Goal: Information Seeking & Learning: Learn about a topic

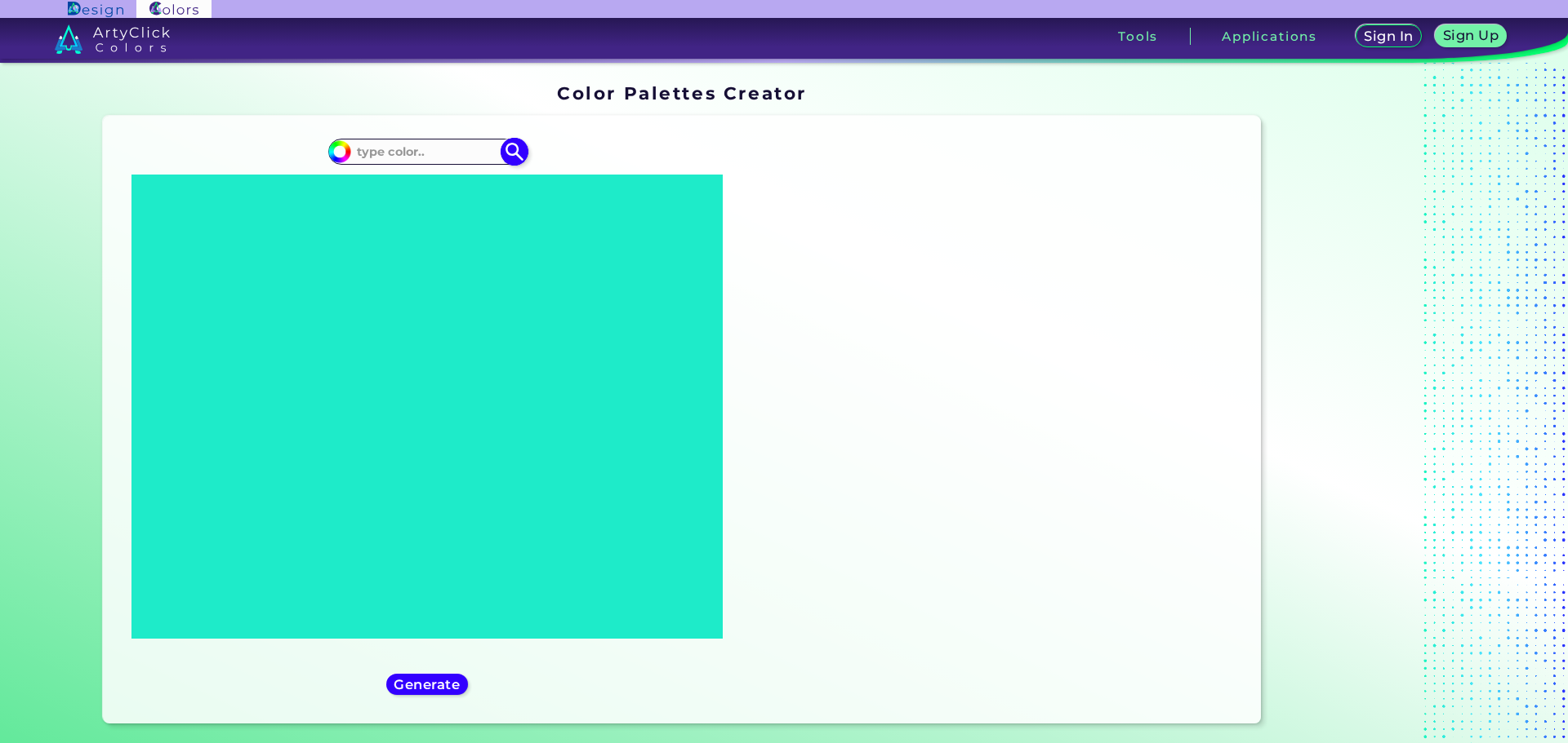
click at [368, 140] on div "#000000" at bounding box center [427, 152] width 197 height 26
paste input "#A0D5BD"
type input "#A0D5BD"
click at [508, 147] on img at bounding box center [513, 151] width 29 height 29
type input "#a0d5bd"
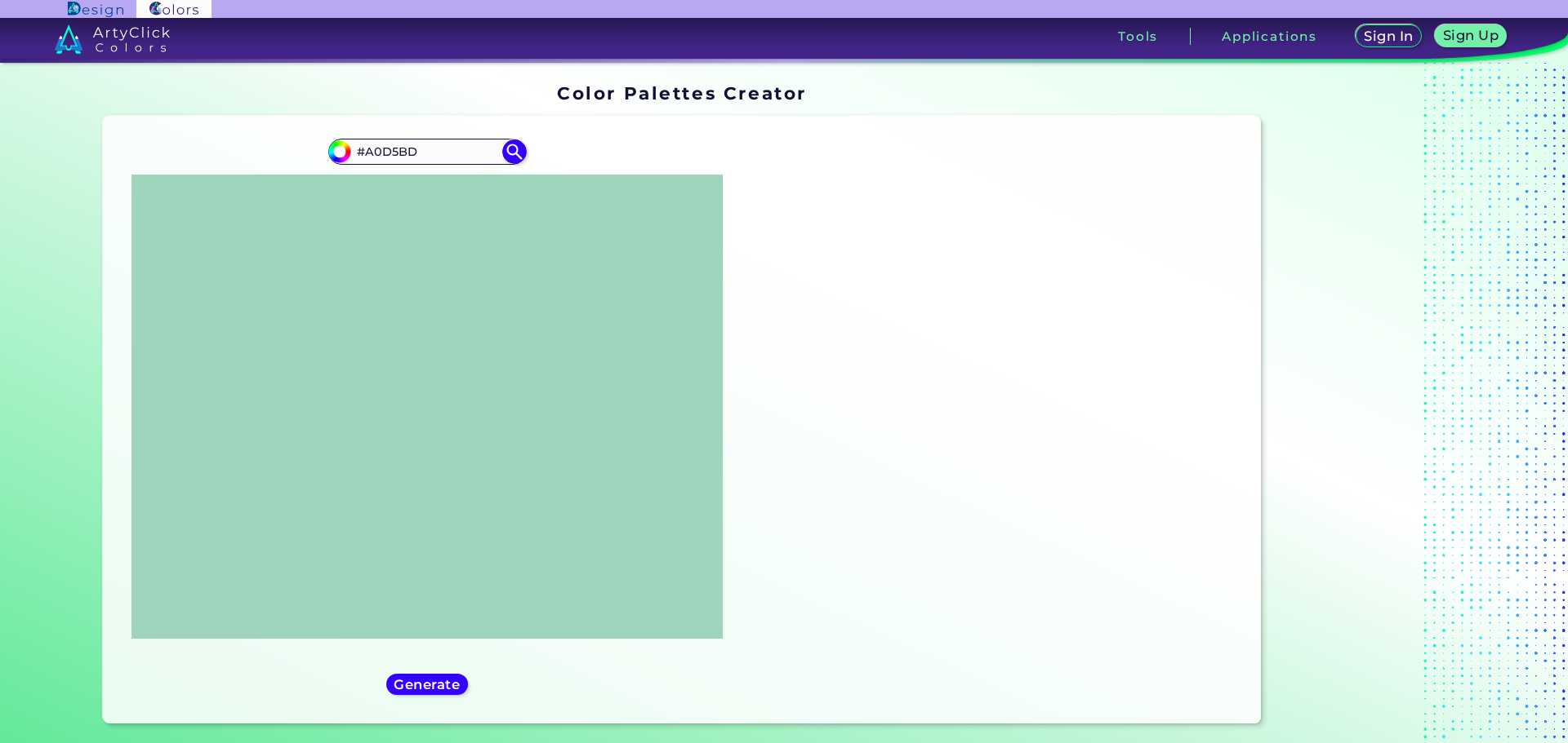
click at [420, 696] on div "#a0d5bd #A0D5BD" at bounding box center [427, 420] width 623 height 582
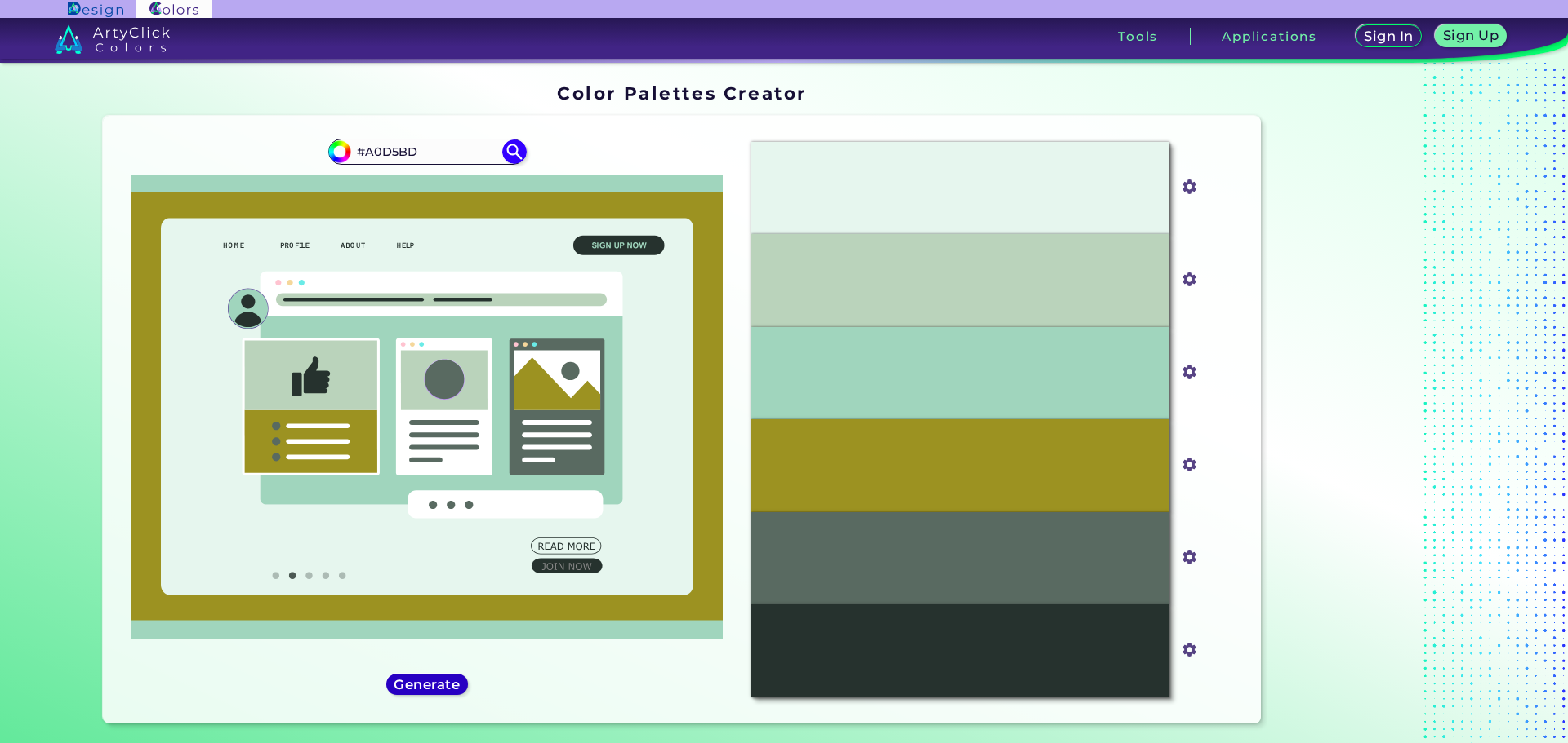
click at [423, 691] on h5 "Generate" at bounding box center [427, 684] width 60 height 12
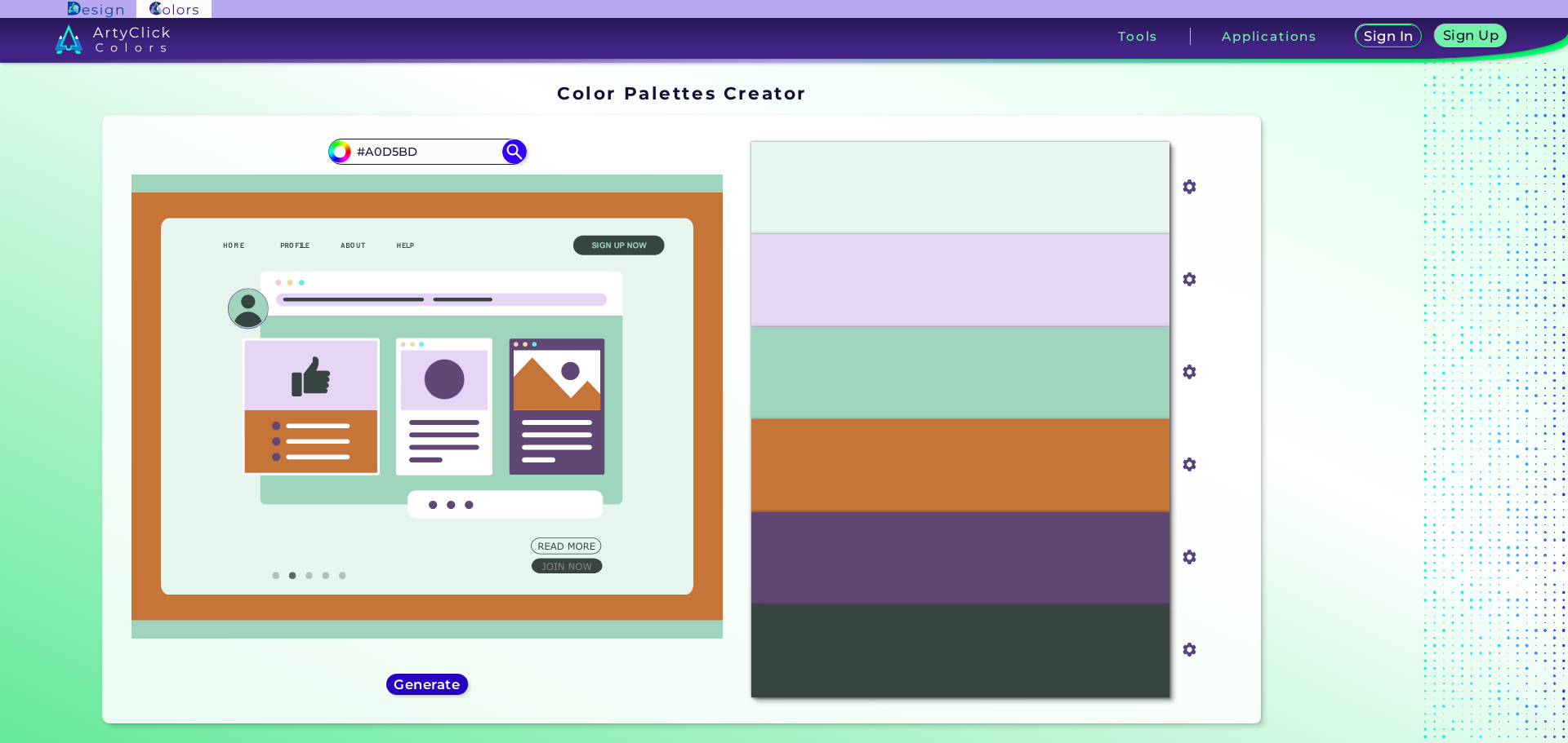
click at [438, 679] on h5 "Generate" at bounding box center [427, 684] width 60 height 12
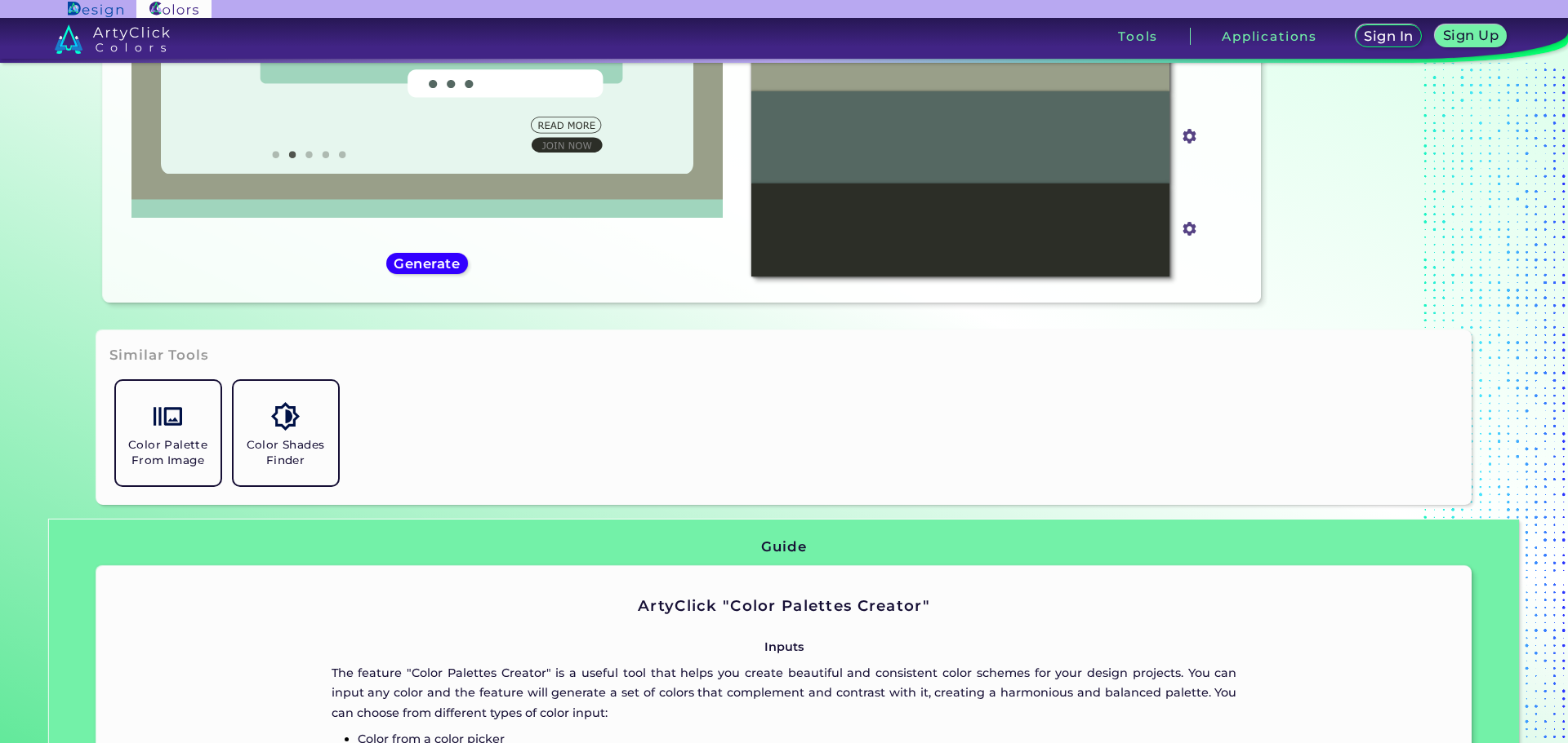
scroll to position [571, 0]
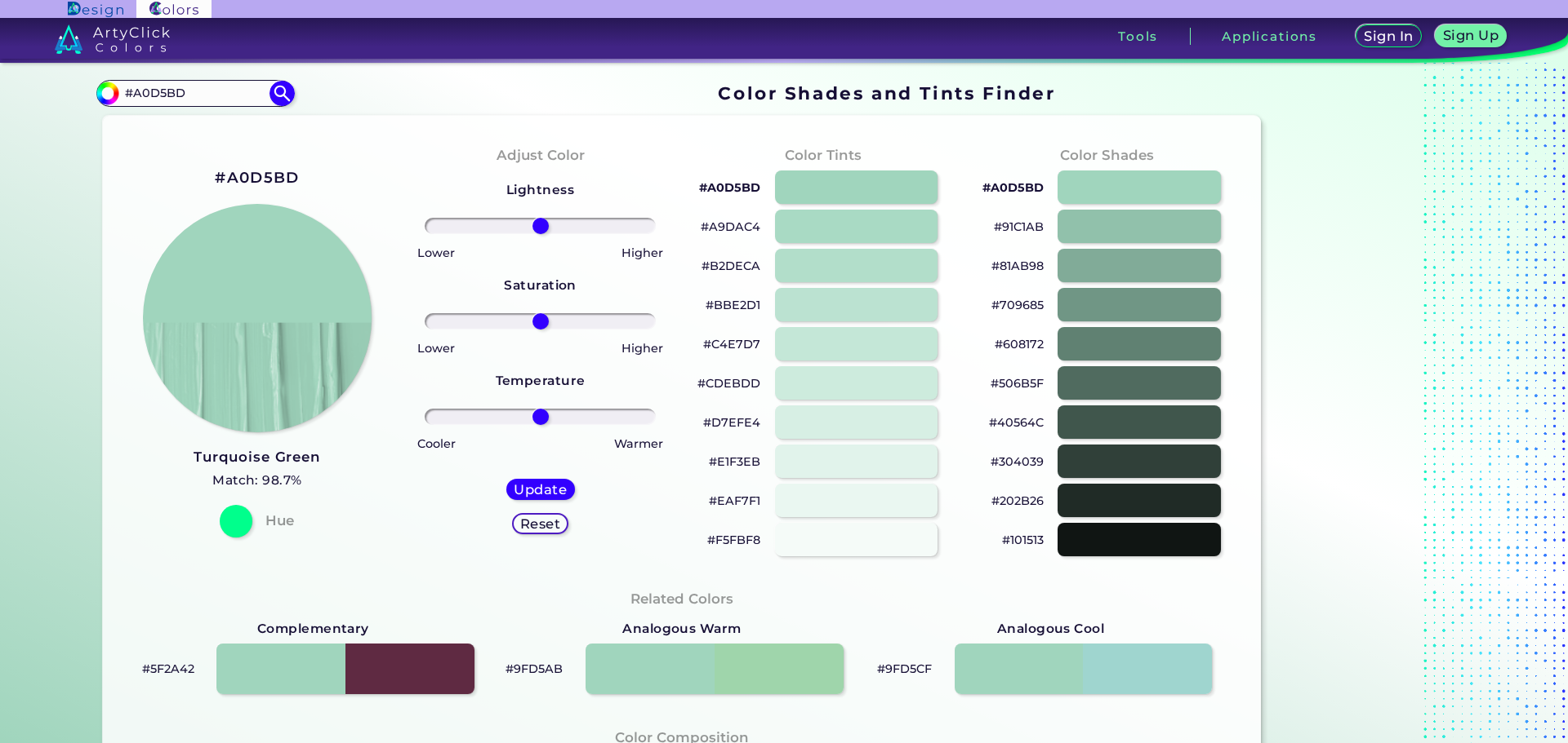
type input "#a0d5bd"
click at [1014, 307] on p "#709685" at bounding box center [1018, 305] width 52 height 20
click at [730, 430] on p "#D7EFE4" at bounding box center [732, 423] width 57 height 20
click at [736, 344] on p "#C4E7D7" at bounding box center [732, 344] width 57 height 20
click at [220, 105] on input "#A0D5BD" at bounding box center [195, 93] width 151 height 22
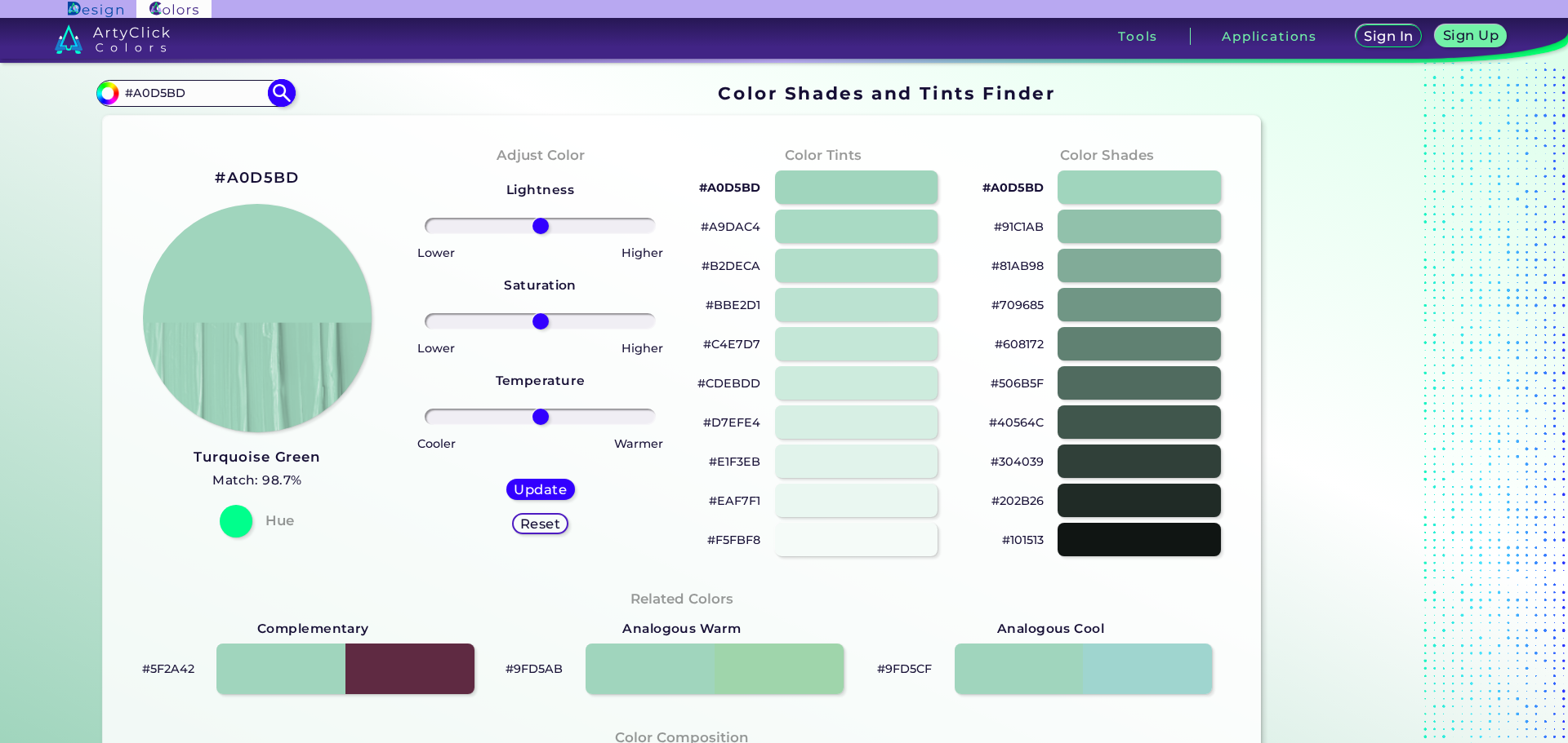
click at [220, 105] on input "#A0D5BD" at bounding box center [195, 93] width 151 height 22
paste input "F79E43"
type input "#F79E43"
click at [281, 93] on img at bounding box center [282, 93] width 29 height 29
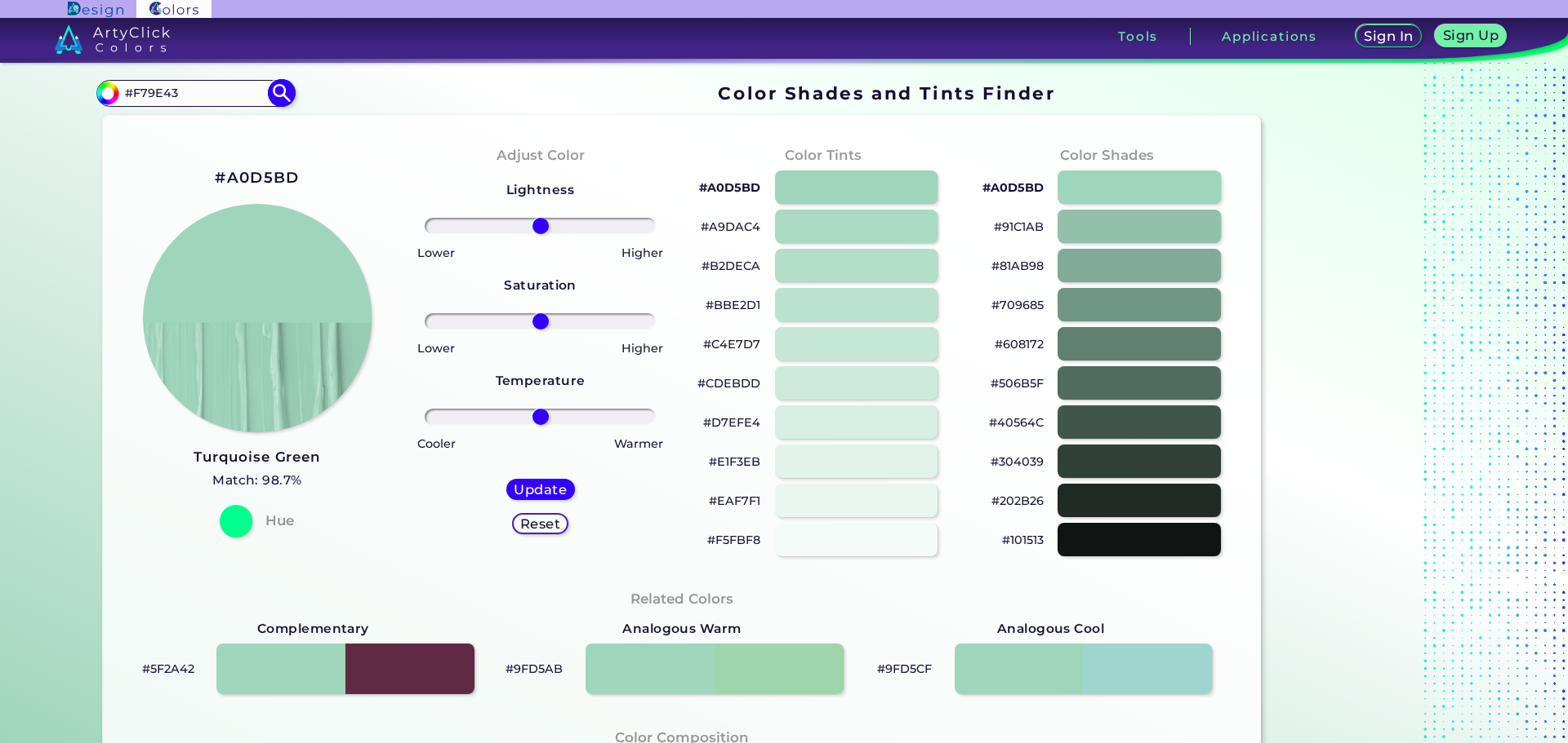
type input "#f79e43"
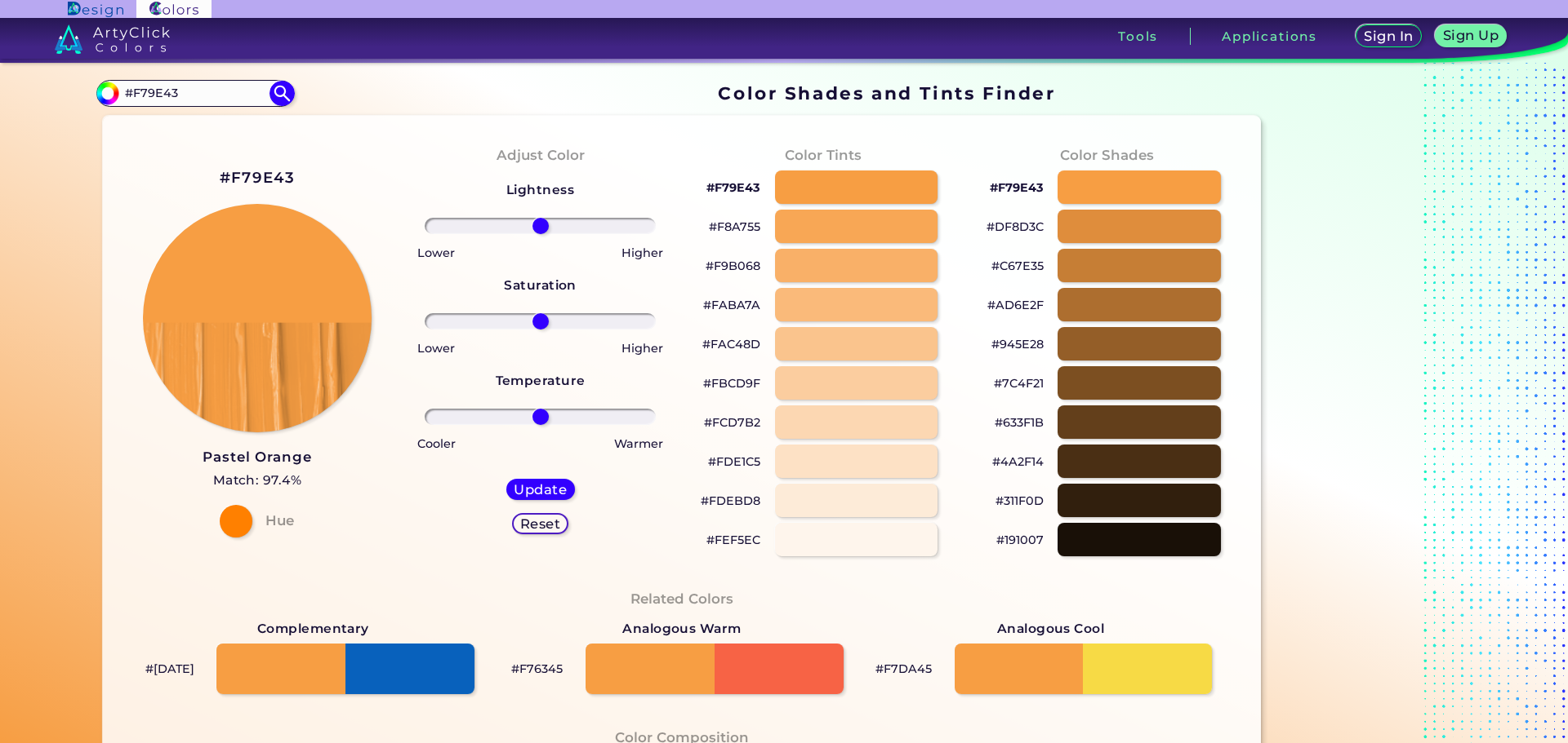
click at [703, 340] on p "#FAC48D" at bounding box center [731, 344] width 58 height 20
click at [204, 105] on input "#F79E43" at bounding box center [195, 93] width 151 height 22
paste input "DE205D"
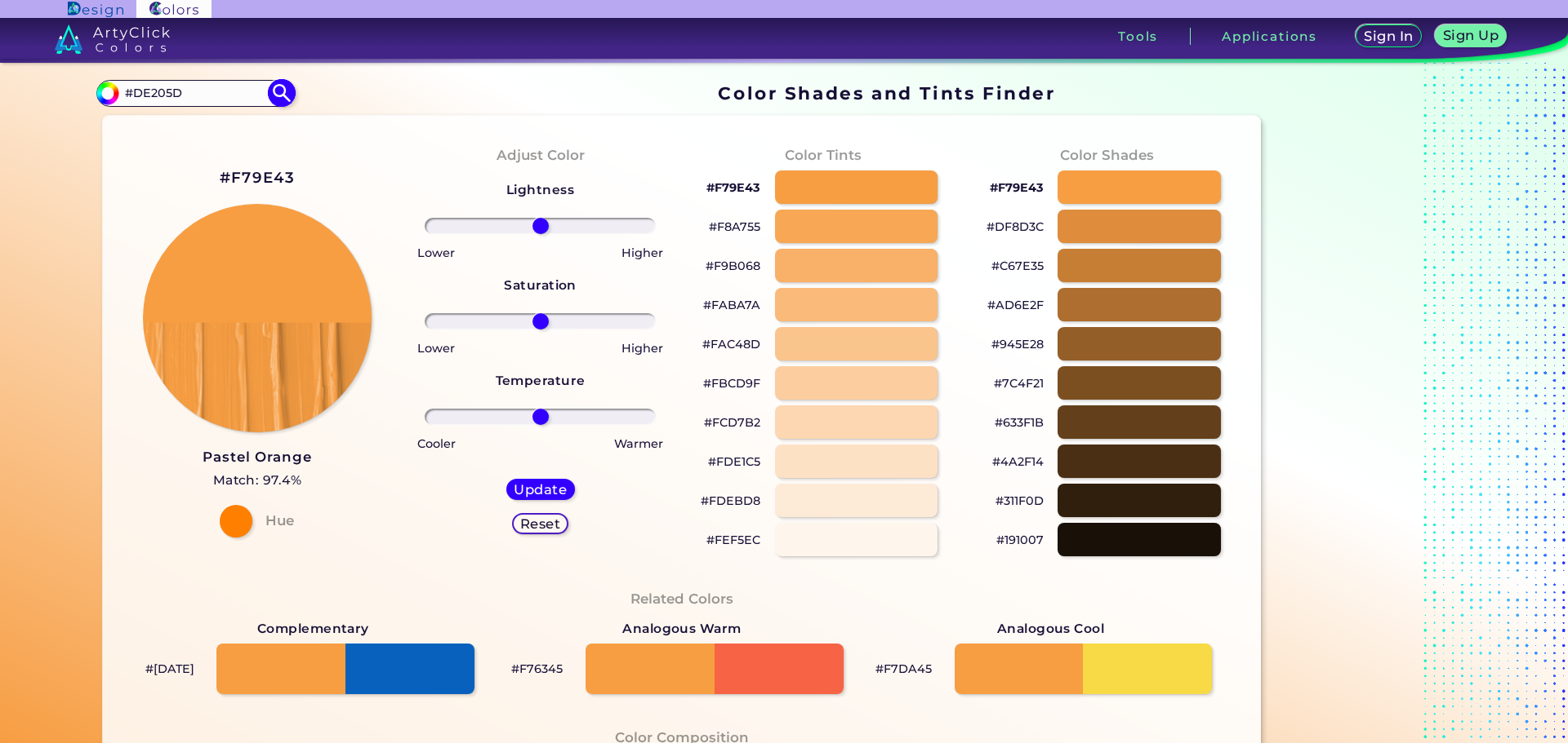
type input "#DE205D"
click at [271, 93] on img at bounding box center [282, 93] width 29 height 29
type input "#de205d"
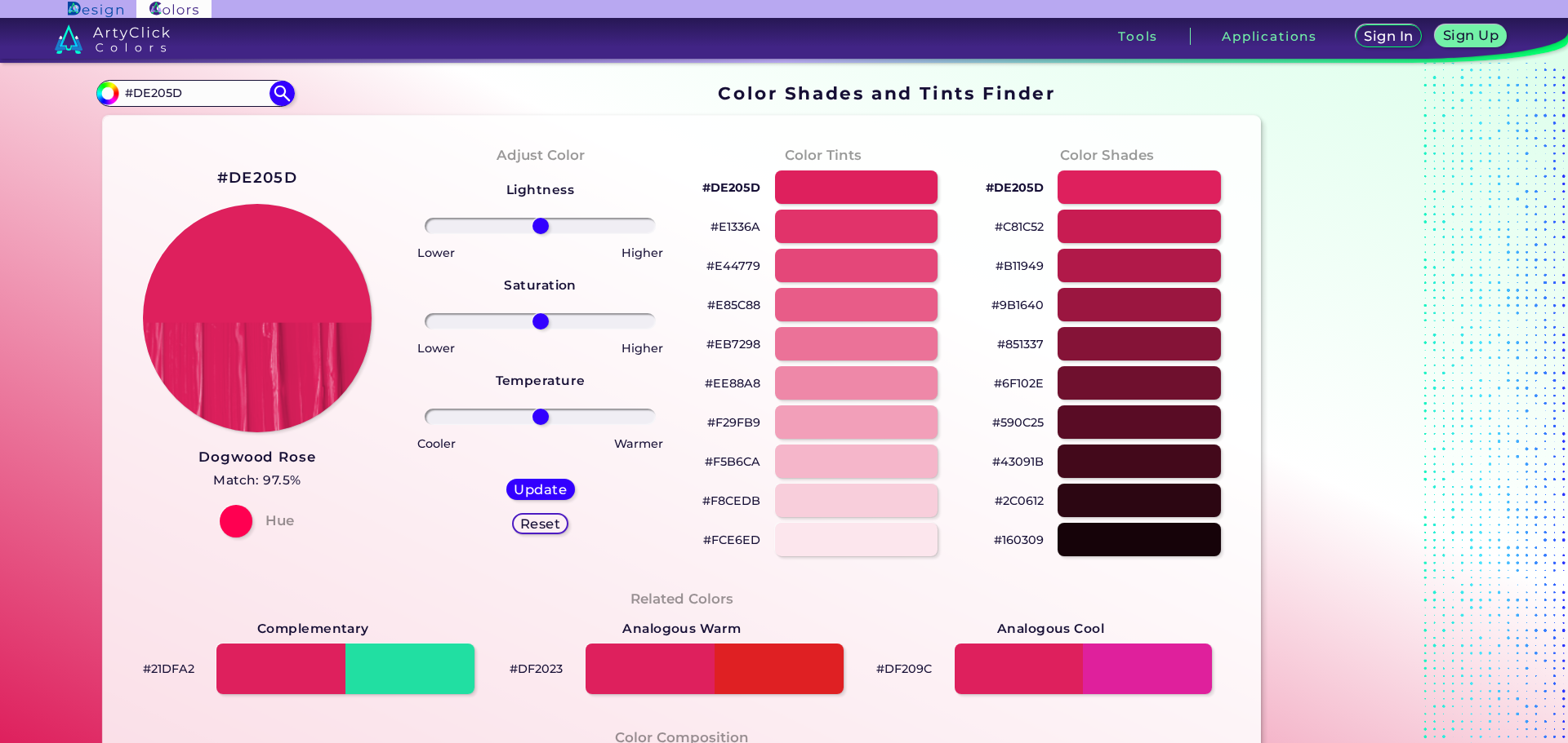
click at [727, 342] on p "#EB7298" at bounding box center [734, 344] width 54 height 20
click at [210, 98] on input "#DE205D" at bounding box center [195, 93] width 151 height 22
paste input "C0C4B"
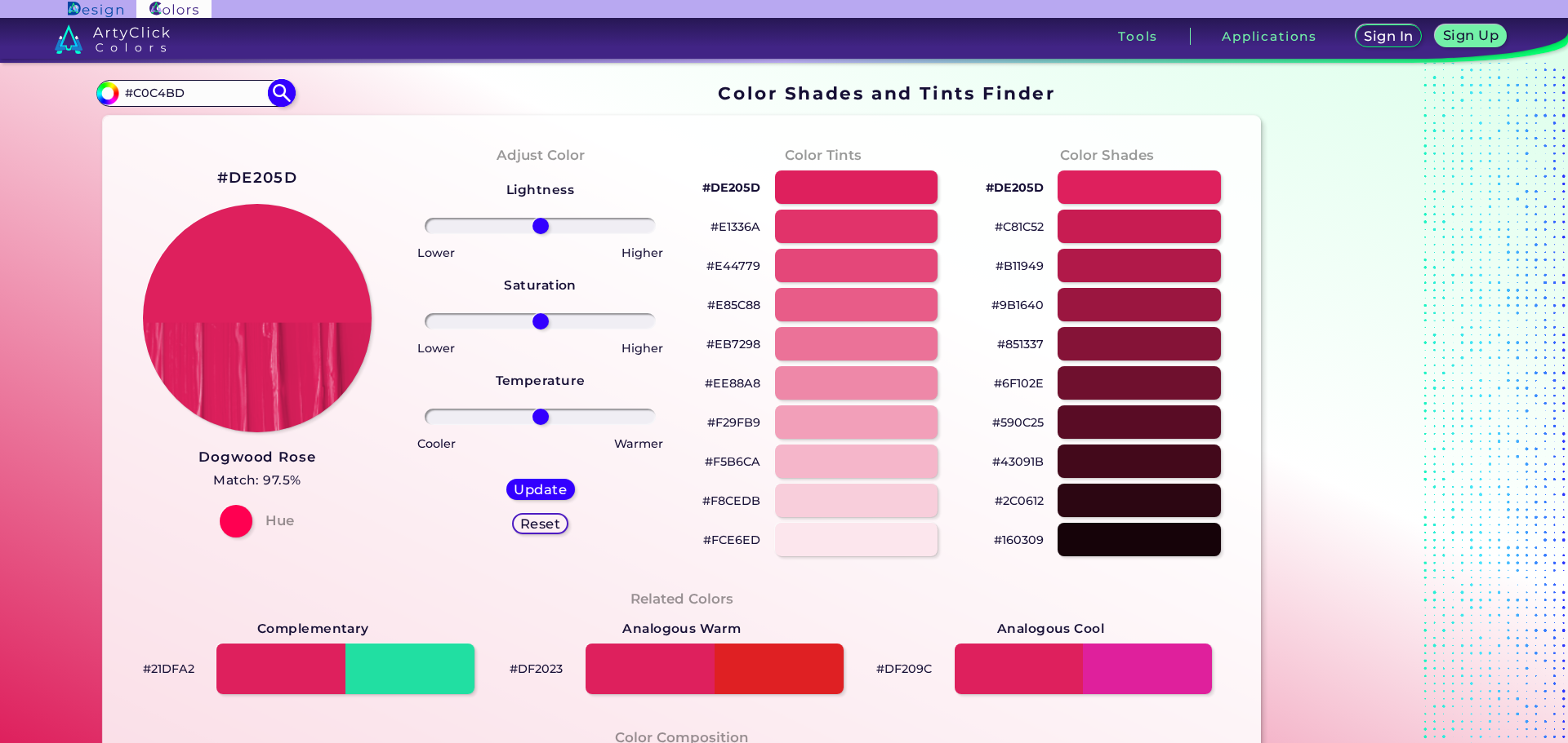
type input "#C0C4BD"
click at [287, 95] on img at bounding box center [282, 93] width 29 height 29
type input "#c0c4bd"
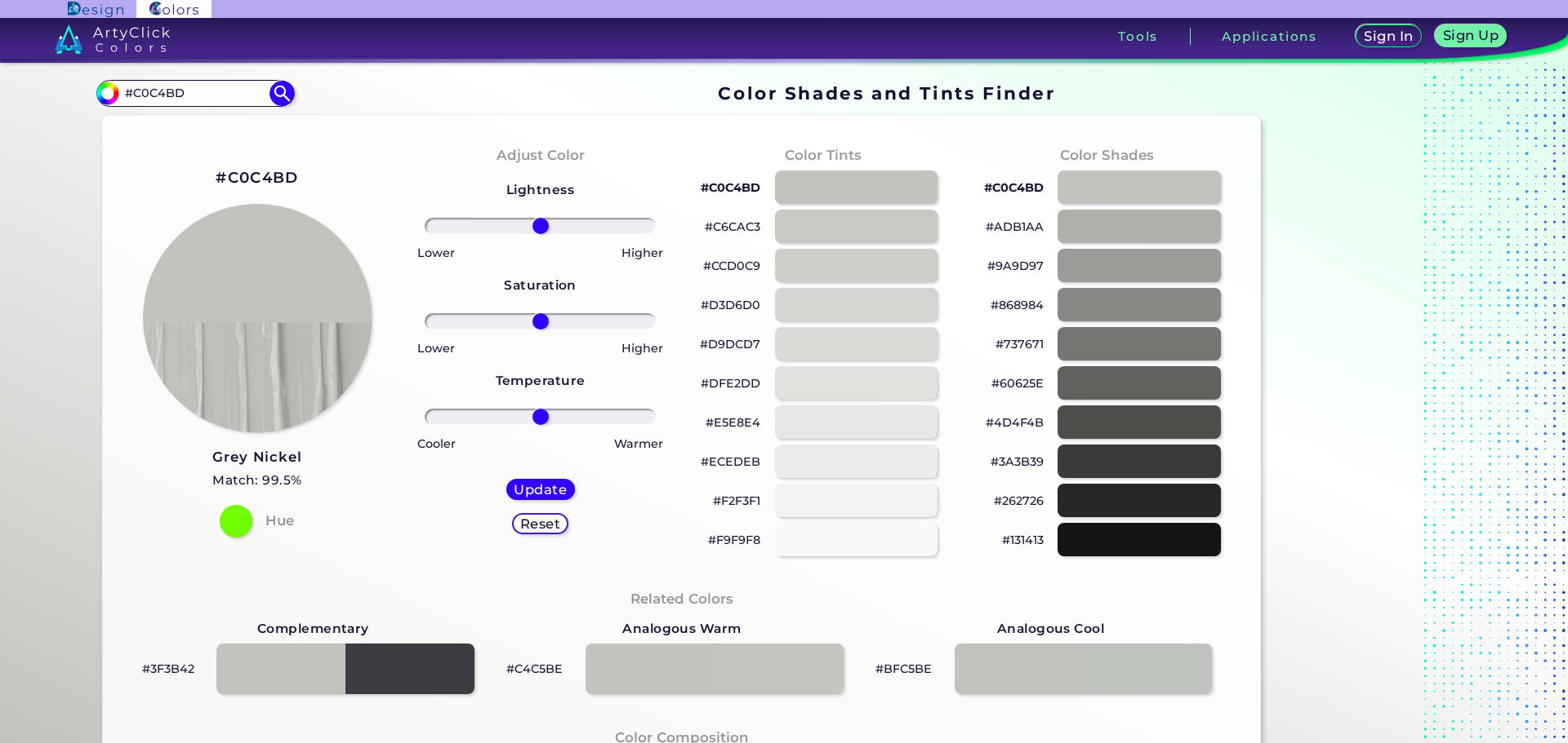
click at [738, 349] on p "#D9DCD7" at bounding box center [730, 344] width 61 height 20
click at [735, 418] on p "#E5E8E4" at bounding box center [733, 423] width 55 height 20
click at [206, 91] on input "#C0C4BD" at bounding box center [195, 93] width 151 height 22
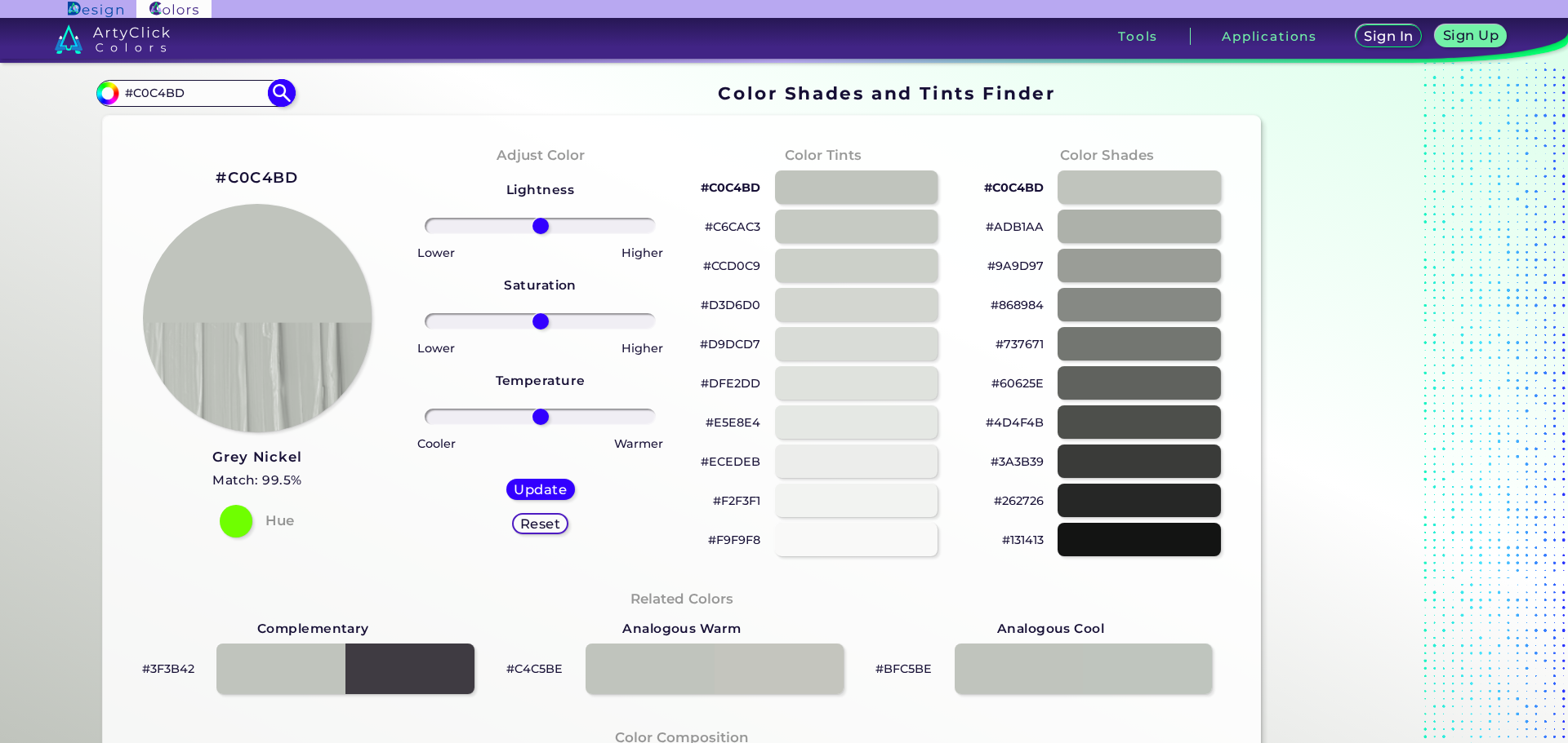
paste input "A0D5"
type input "#A0D5BD"
click at [277, 98] on img at bounding box center [282, 93] width 29 height 29
type input "#a0d5bd"
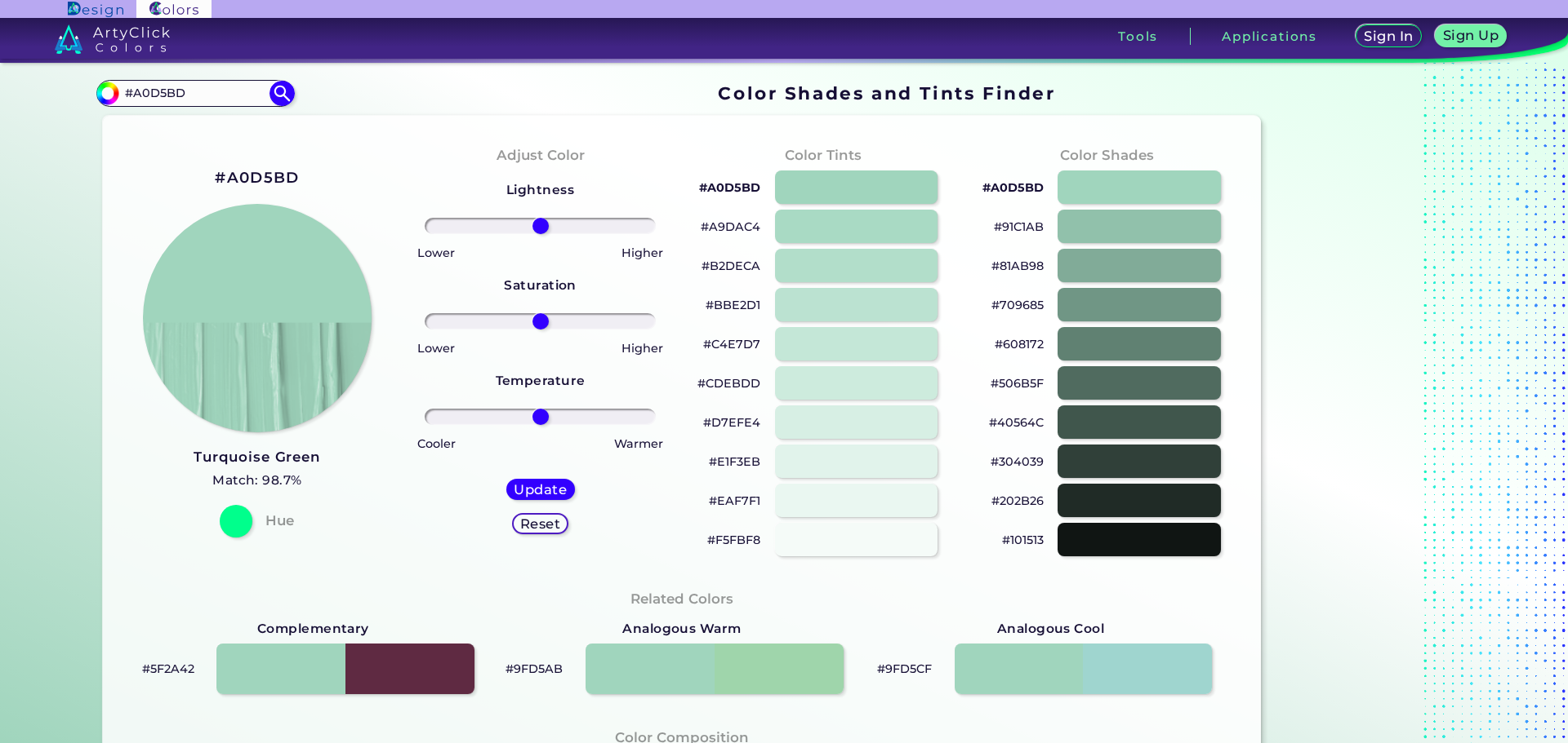
click at [730, 427] on p "#D7EFE4" at bounding box center [732, 423] width 57 height 20
